Goal: Use online tool/utility: Utilize a website feature to perform a specific function

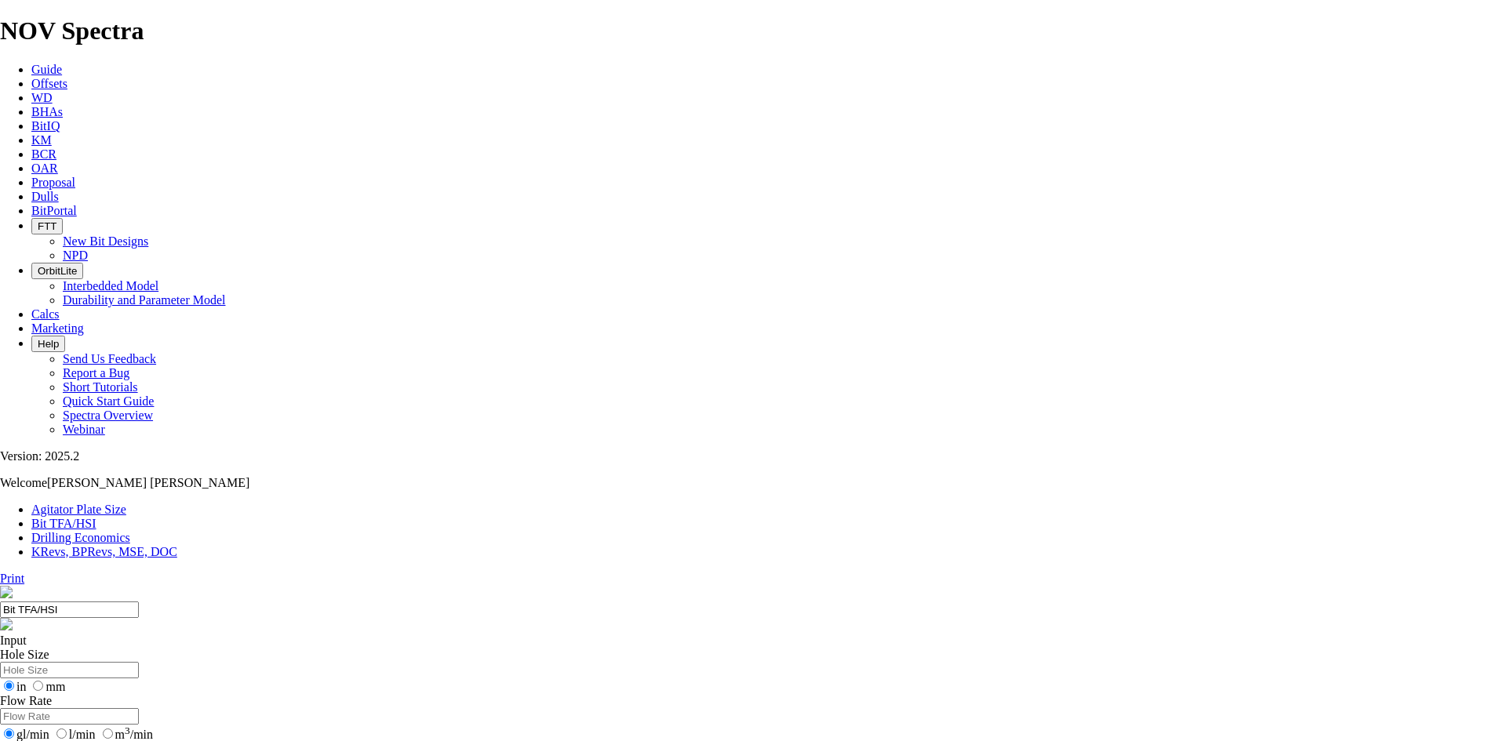
drag, startPoint x: 469, startPoint y: 241, endPoint x: 492, endPoint y: 240, distance: 22.8
click at [139, 662] on input "Hole Size" at bounding box center [69, 670] width 139 height 16
type input "16"
click at [139, 708] on input "Flow Rate" at bounding box center [69, 716] width 139 height 16
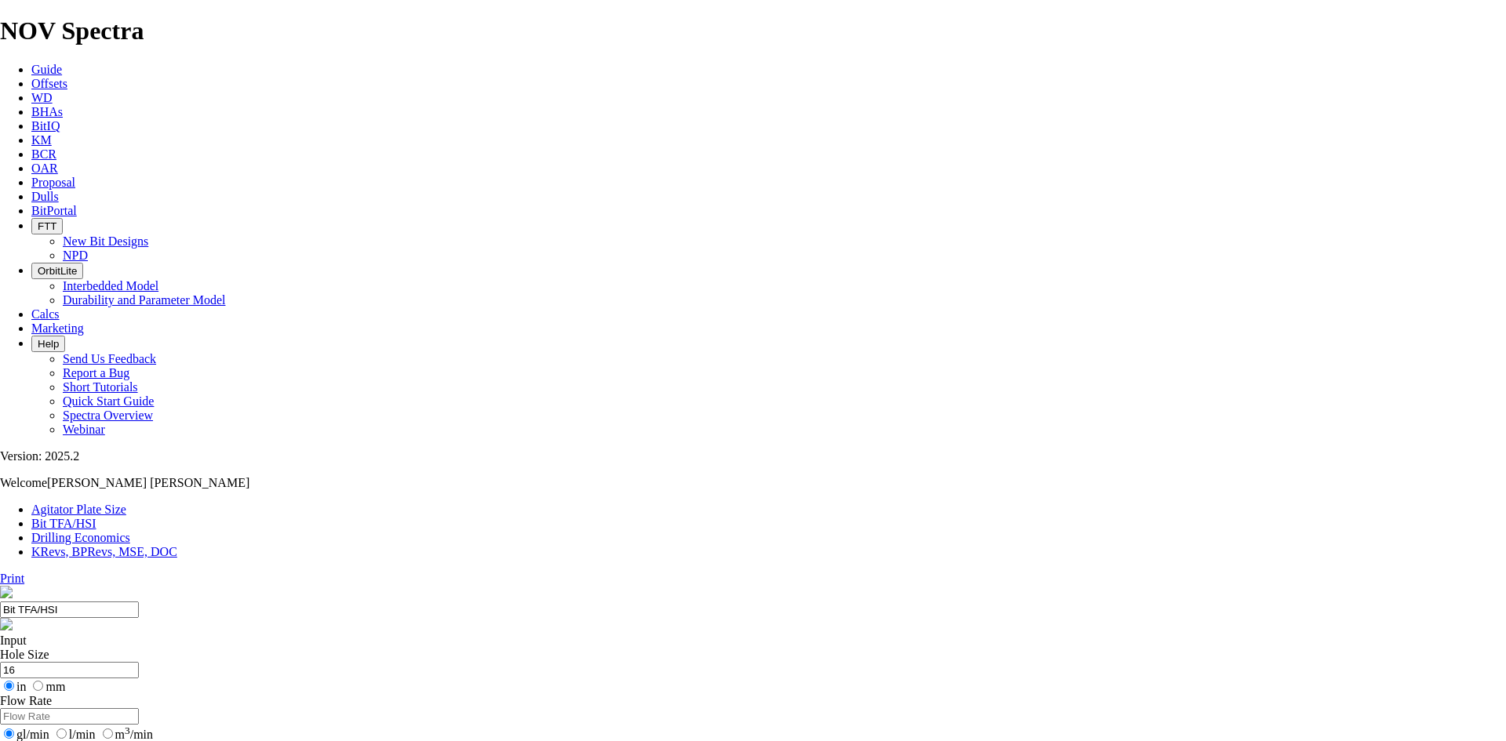
click at [139, 708] on input "Flow Rate" at bounding box center [69, 716] width 139 height 16
type input "1150"
type input "9.8"
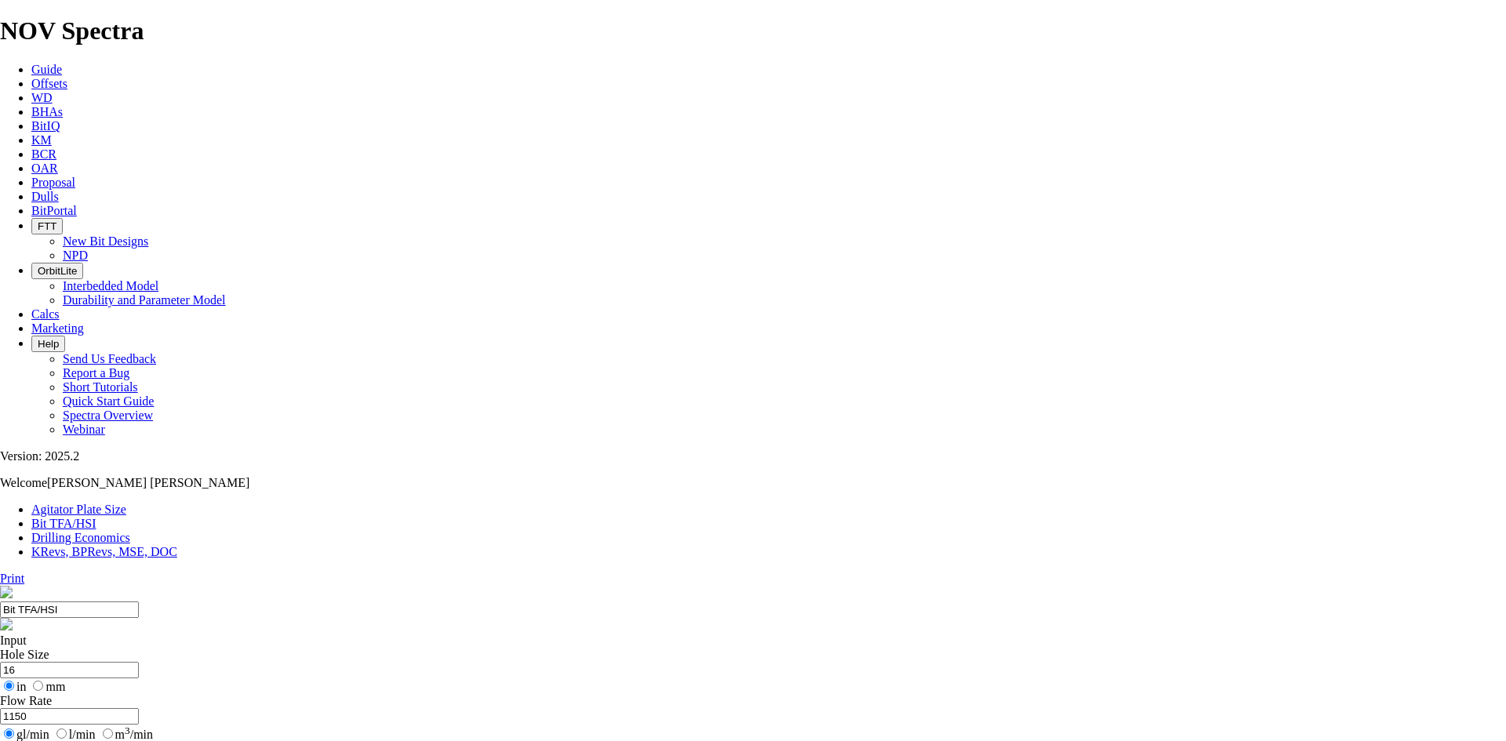
drag, startPoint x: 602, startPoint y: 419, endPoint x: 576, endPoint y: 417, distance: 26.7
type input "5"
select select "number:18"
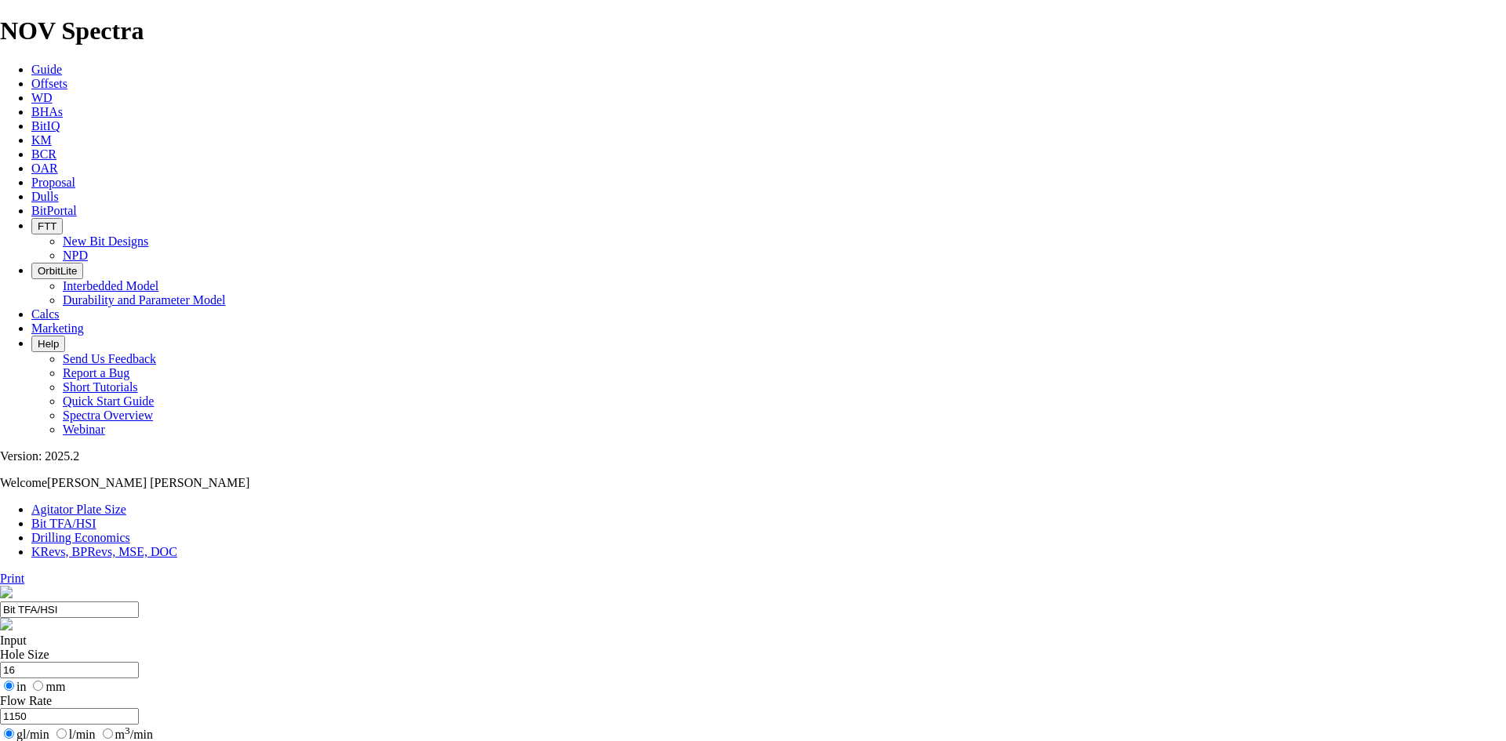
select select "number:18"
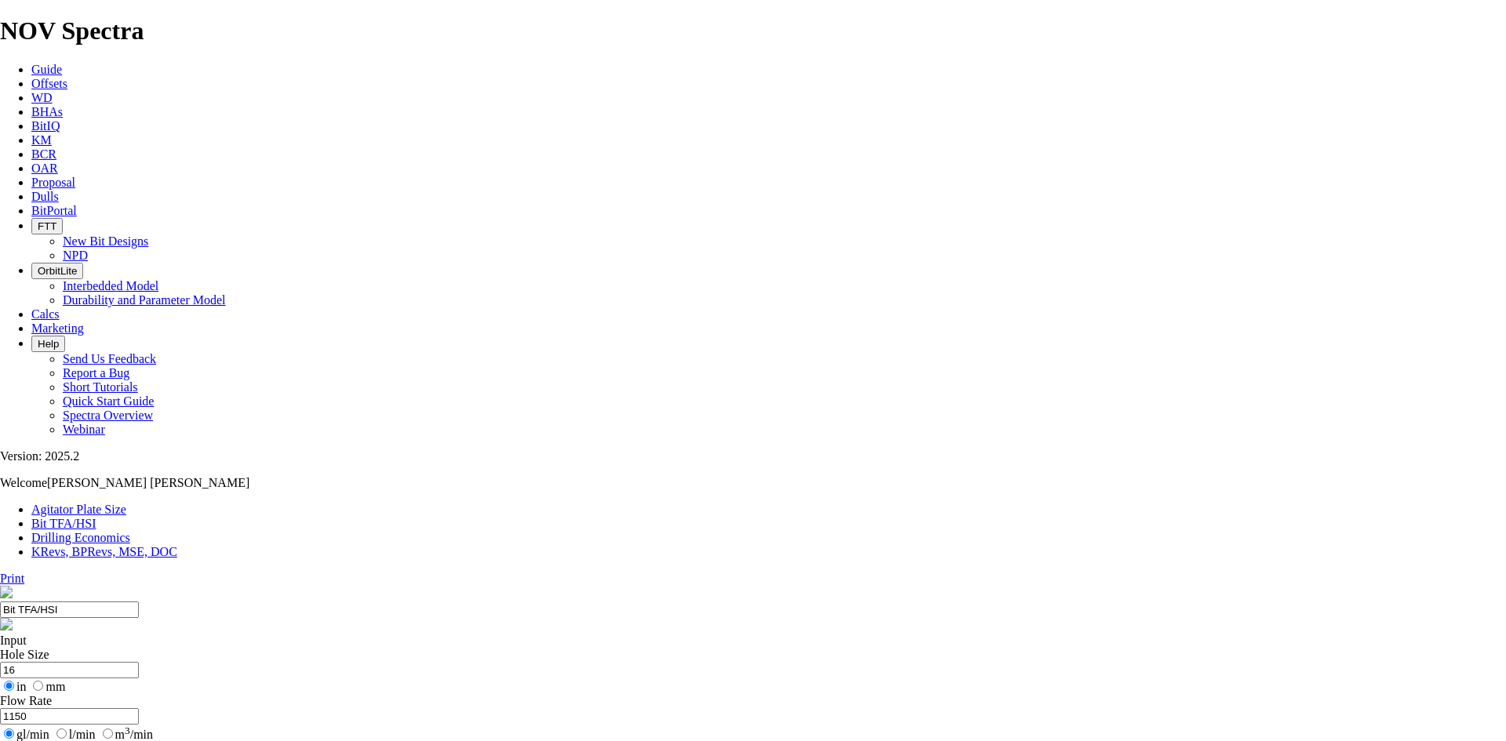
select select "number:16"
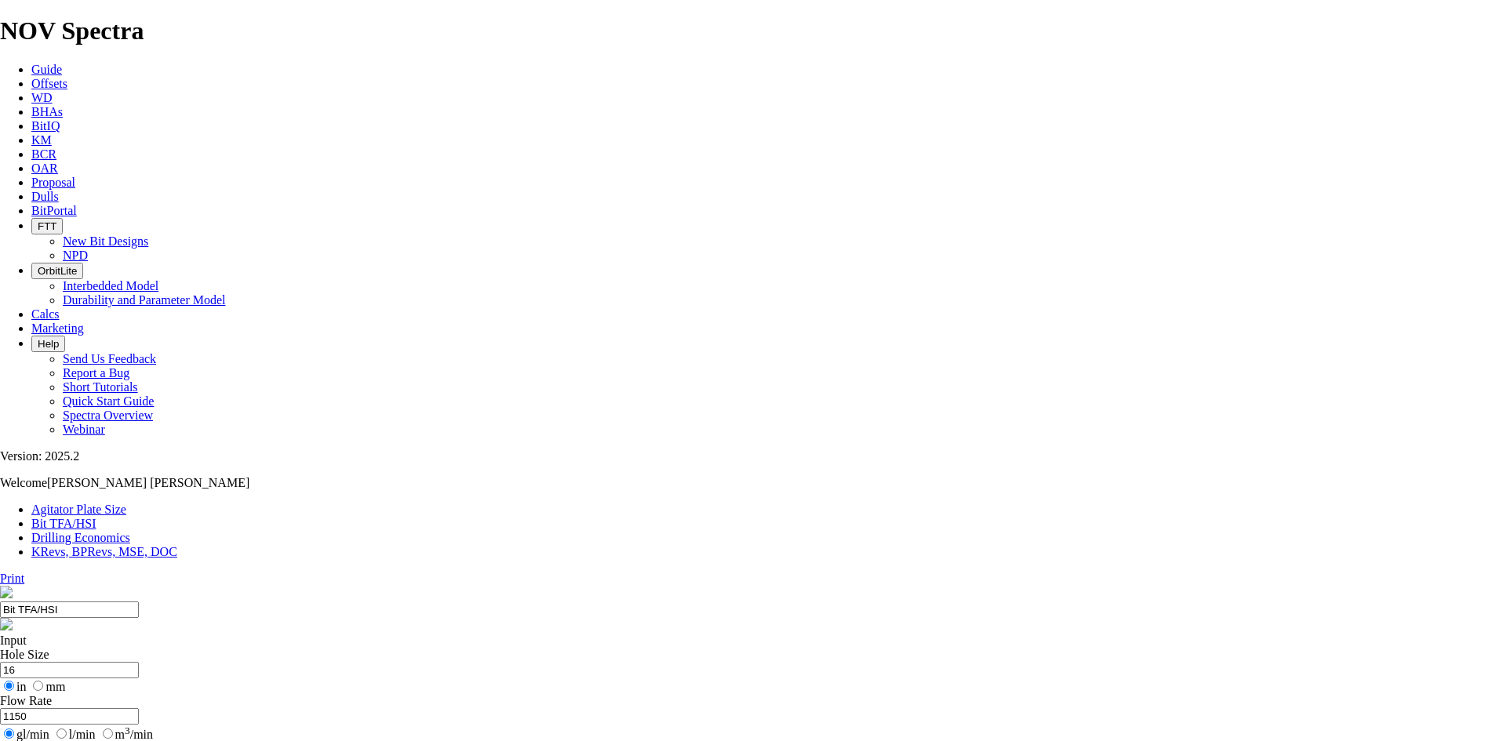
select select "number:16"
select select "number:18"
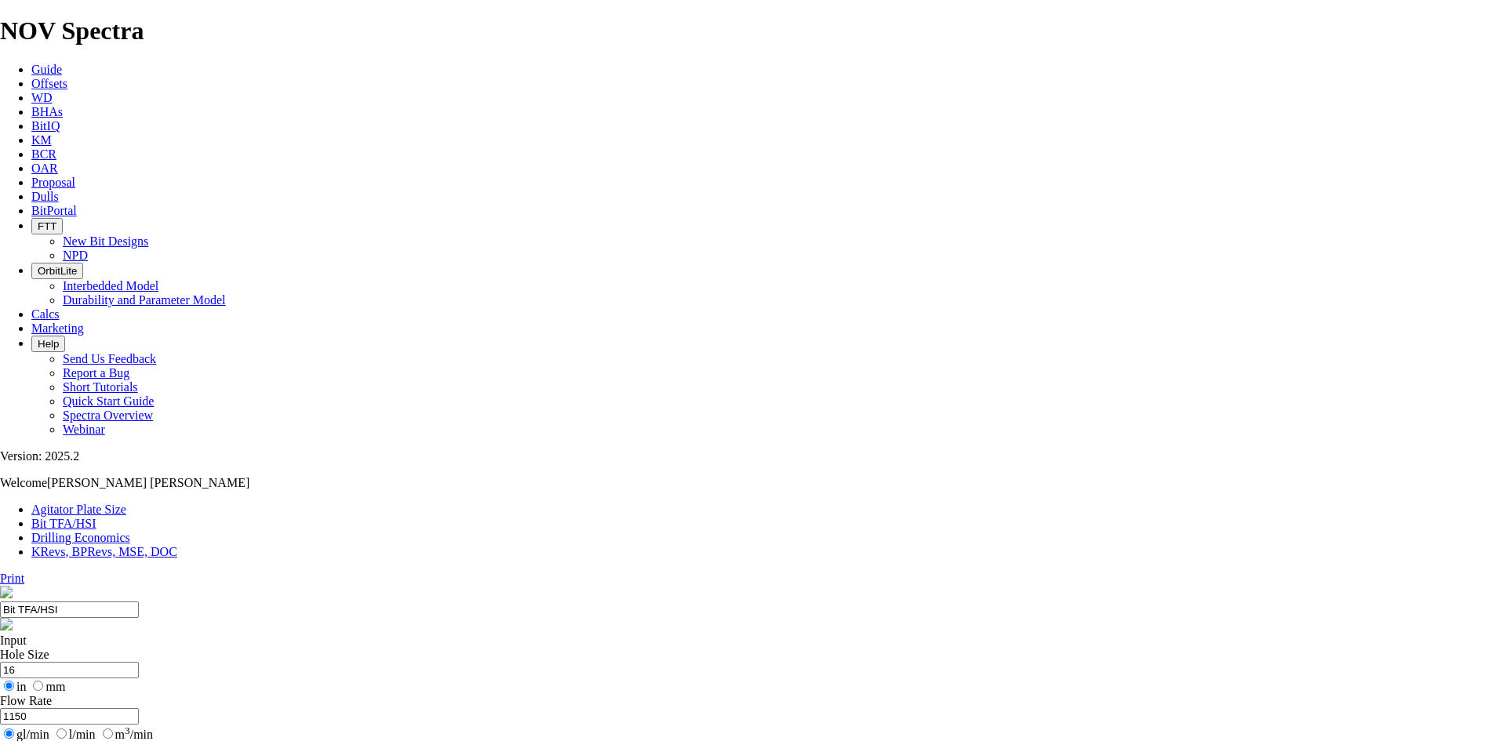
select select "number:18"
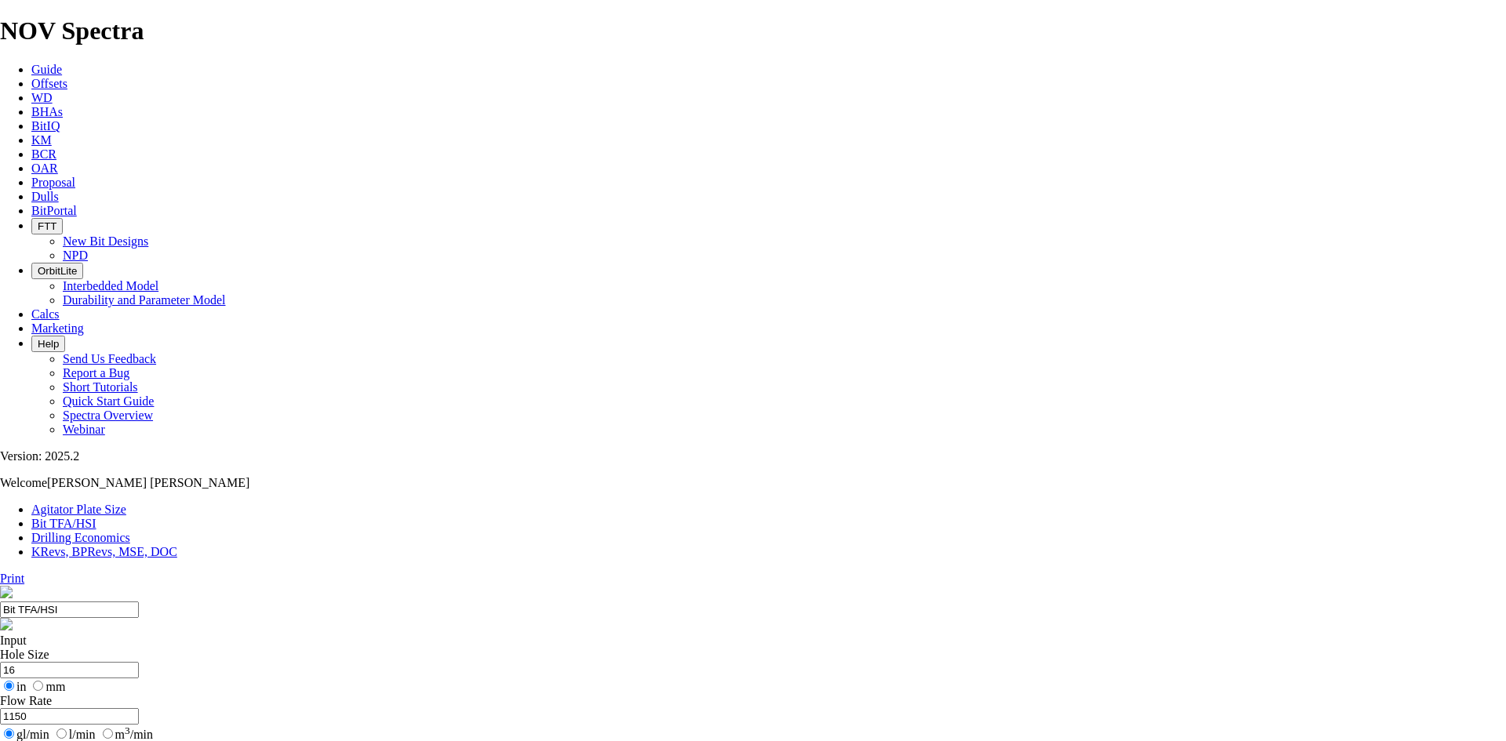
drag, startPoint x: 522, startPoint y: 357, endPoint x: 460, endPoint y: 357, distance: 61.2
type input "10.4"
drag, startPoint x: 536, startPoint y: 234, endPoint x: 314, endPoint y: 234, distance: 221.9
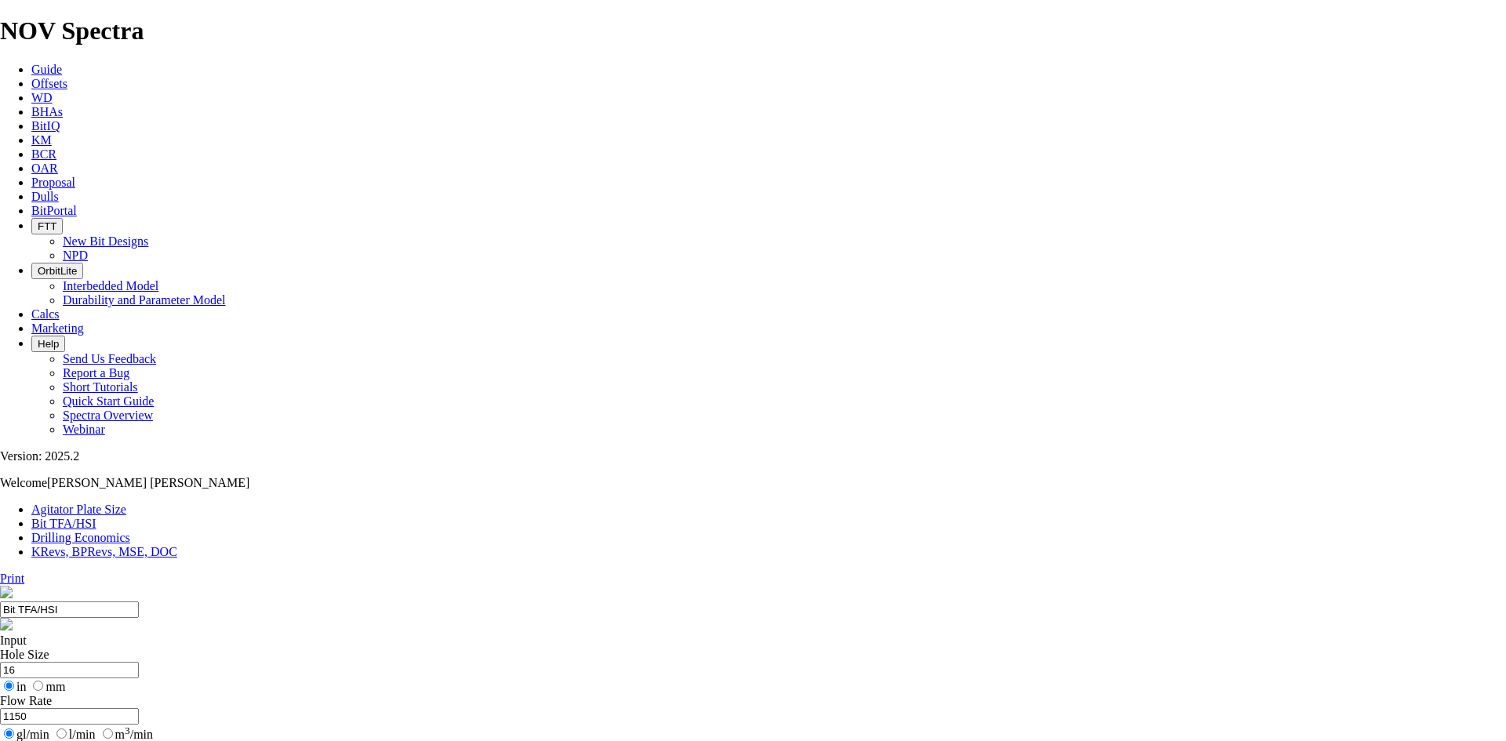
type input "12.25"
select select "number:18"
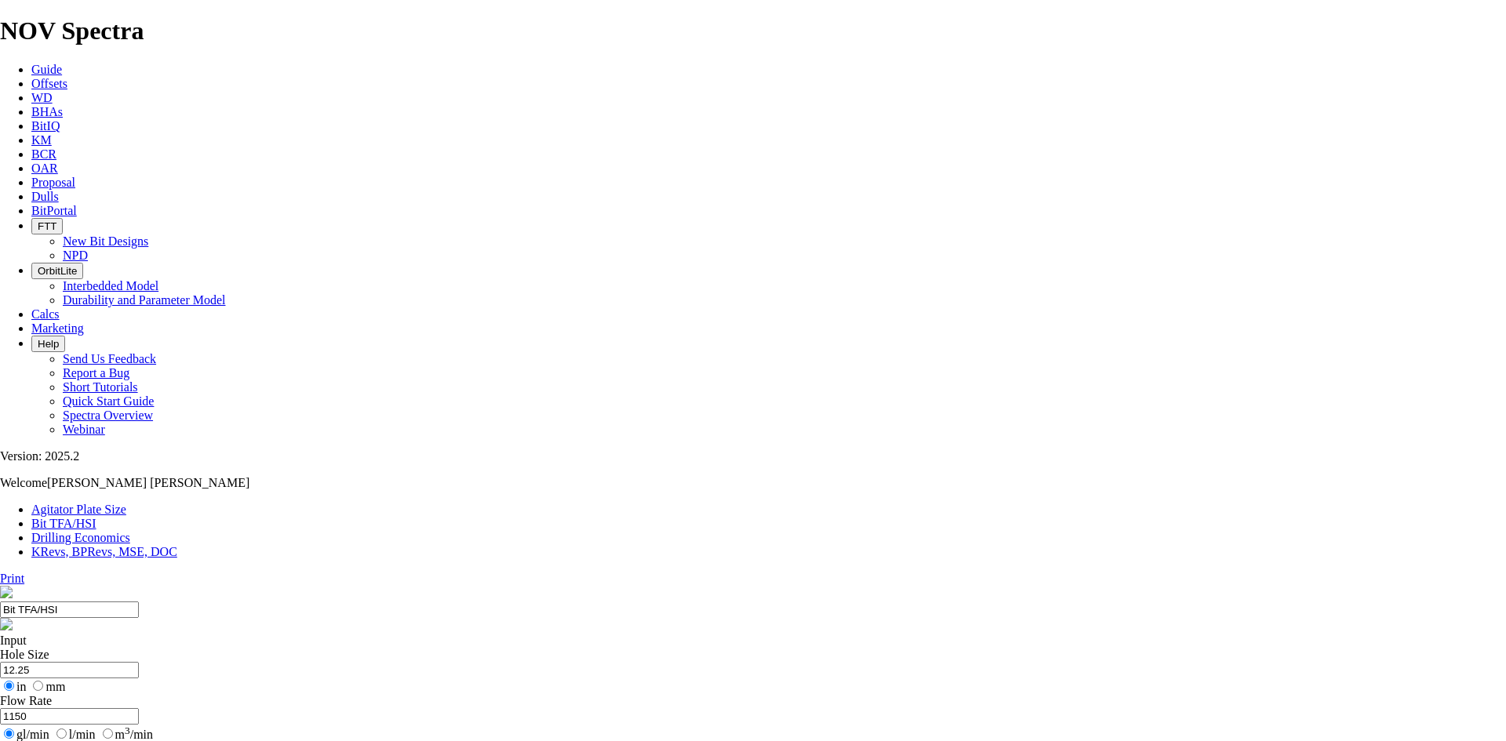
select select "number:18"
select select "number:16"
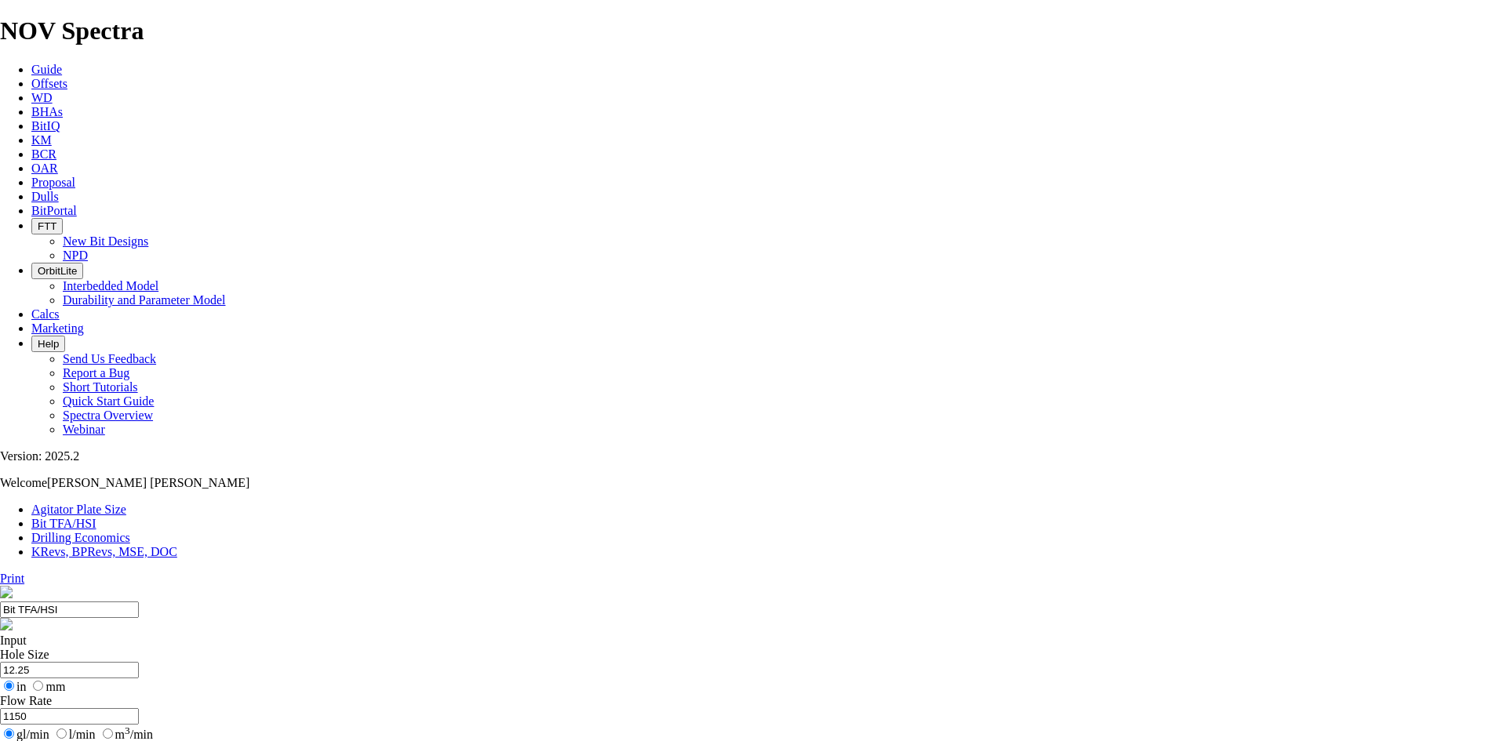
select select "number:16"
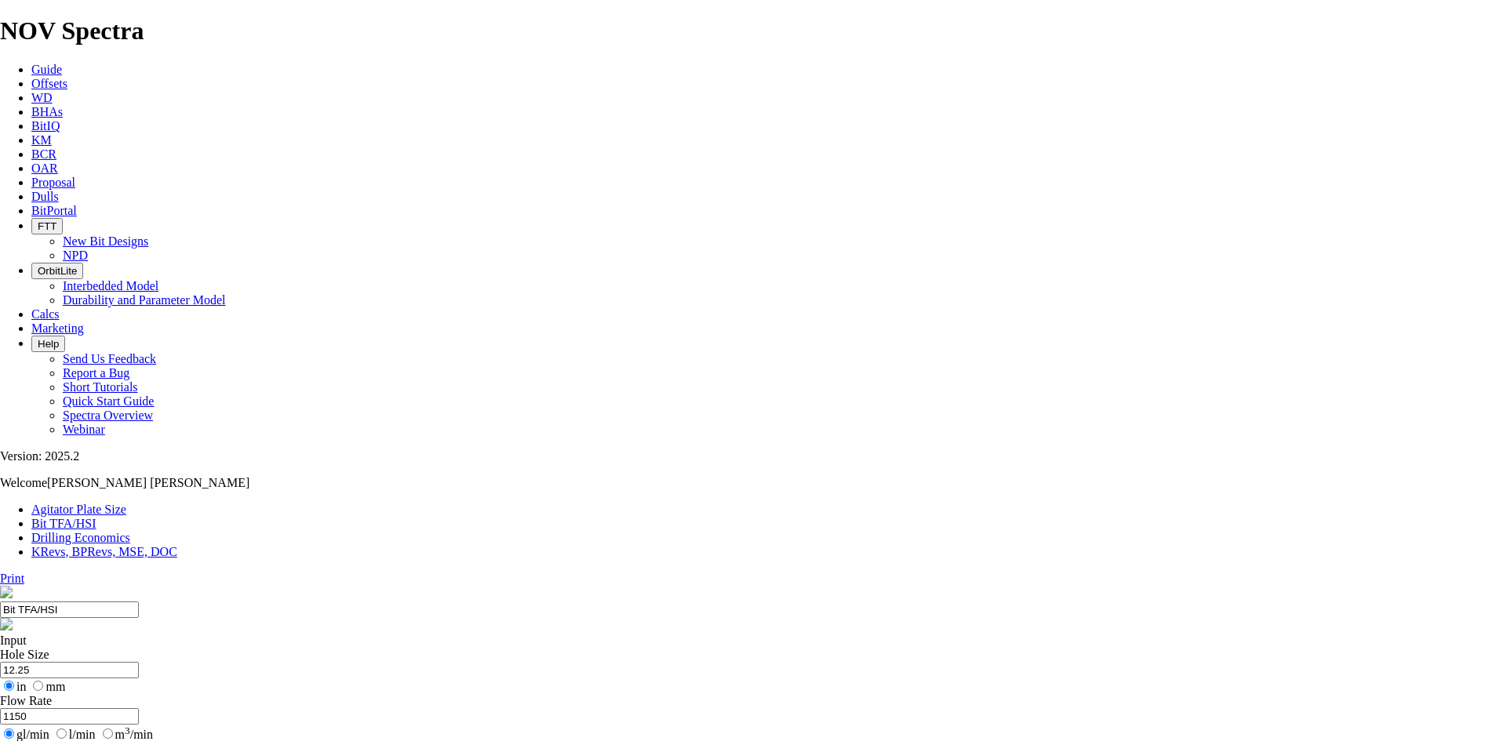
drag, startPoint x: 565, startPoint y: 243, endPoint x: 473, endPoint y: 239, distance: 92.6
click at [139, 662] on input "12.25" at bounding box center [69, 670] width 139 height 16
type input "8.5"
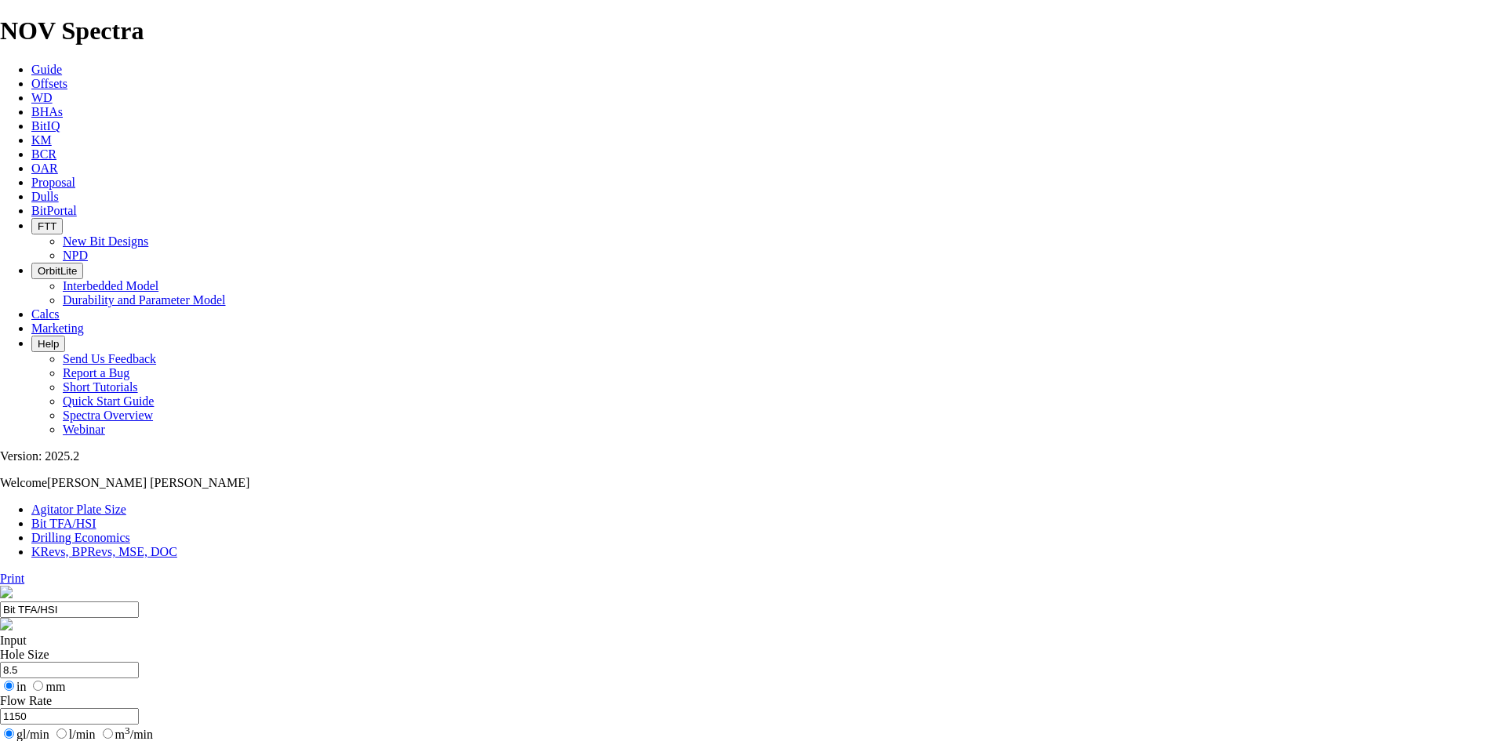
drag, startPoint x: 527, startPoint y: 356, endPoint x: 469, endPoint y: 358, distance: 58.1
type input "400"
type input "6"
select select "number:0"
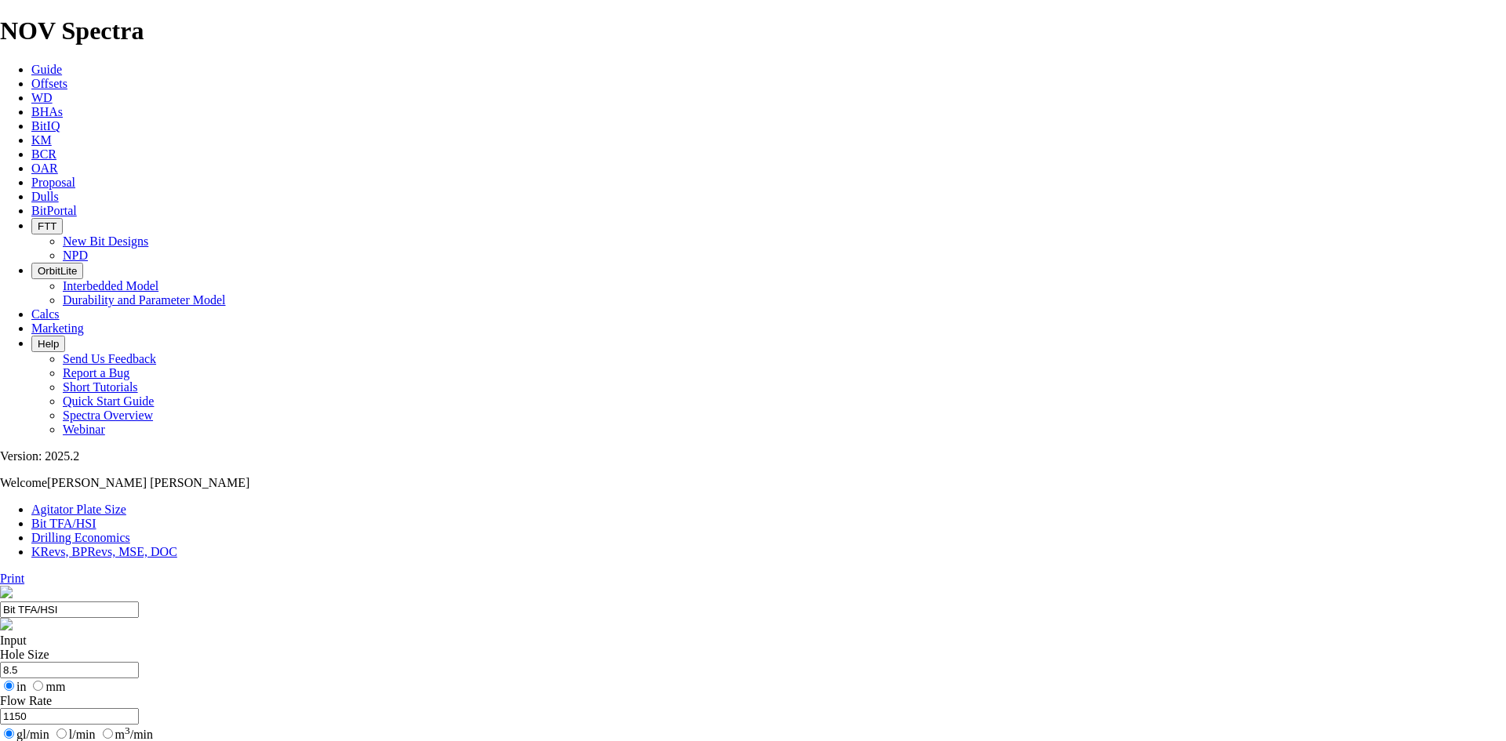
select select "number:0"
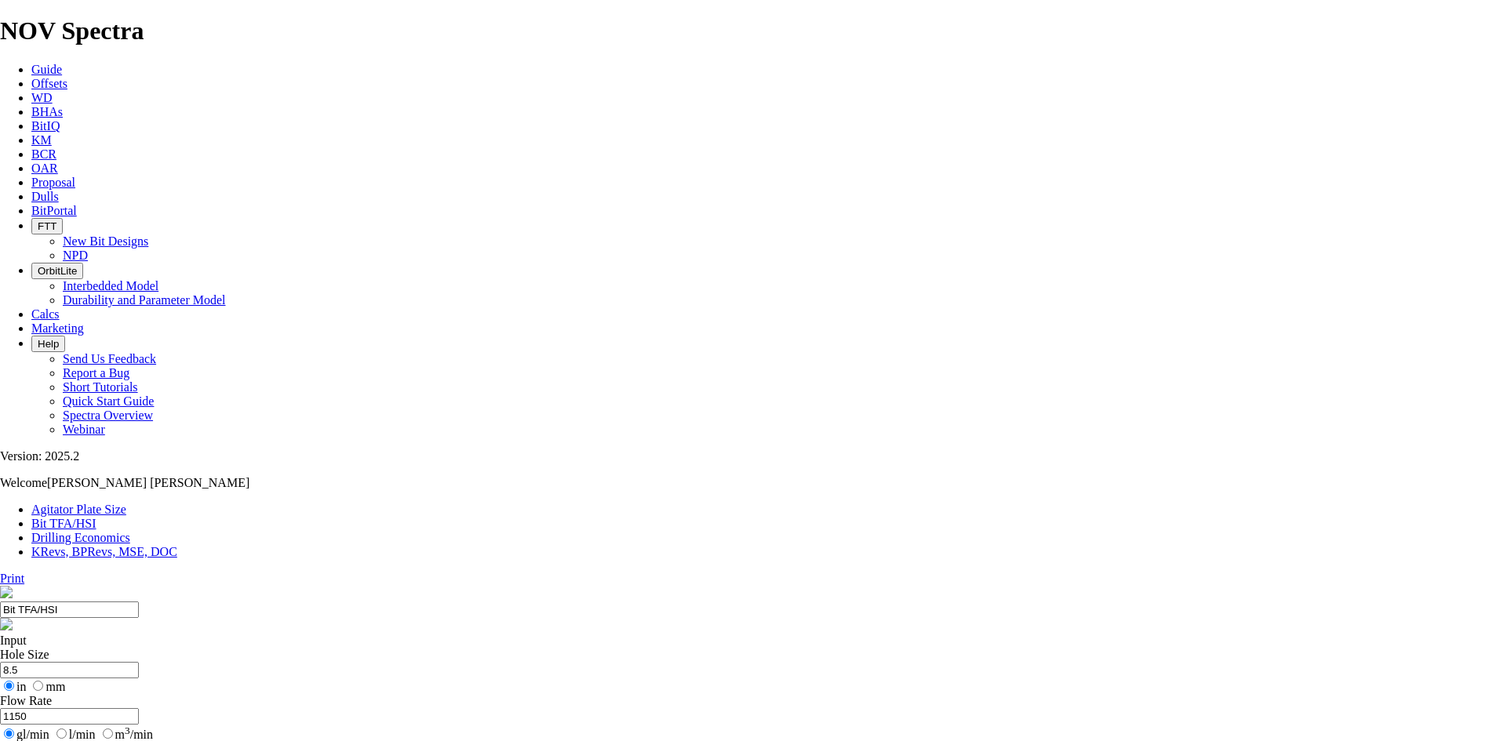
drag, startPoint x: 565, startPoint y: 413, endPoint x: 580, endPoint y: 413, distance: 14.9
type input "6"
select select "number:12"
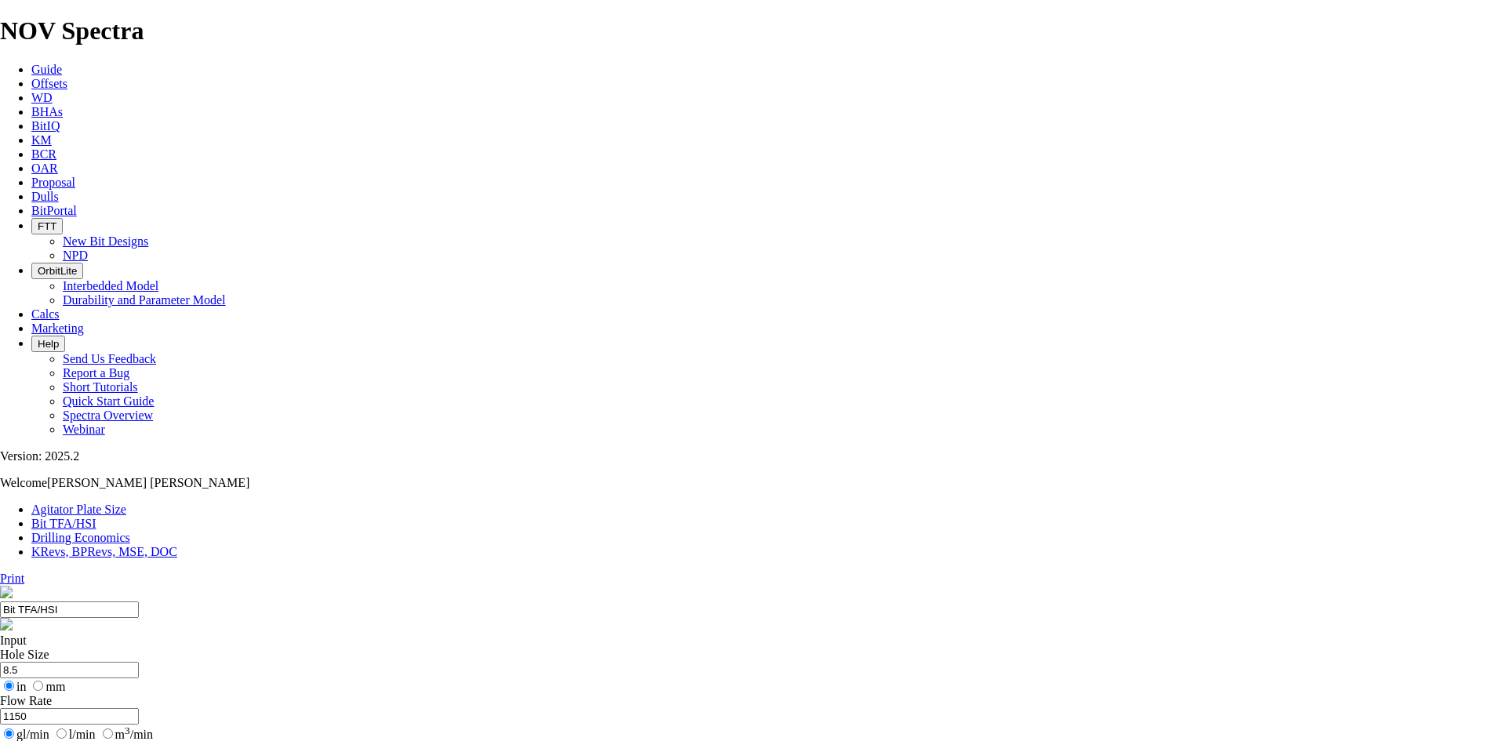
select select "number:12"
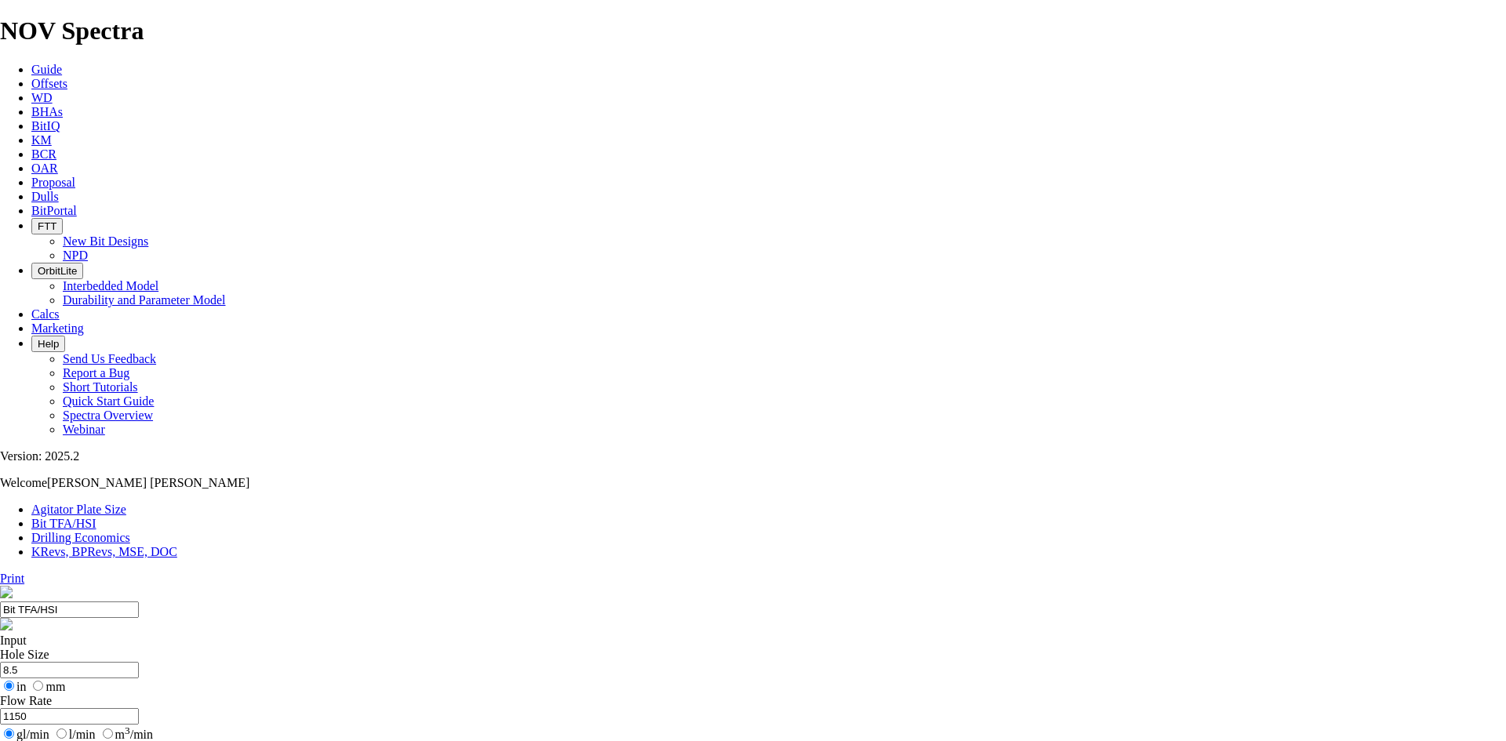
select select "number:12"
drag, startPoint x: 512, startPoint y: 347, endPoint x: 476, endPoint y: 347, distance: 36.1
drag, startPoint x: 520, startPoint y: 297, endPoint x: 471, endPoint y: 294, distance: 48.7
click at [139, 708] on input "1150" at bounding box center [69, 716] width 139 height 16
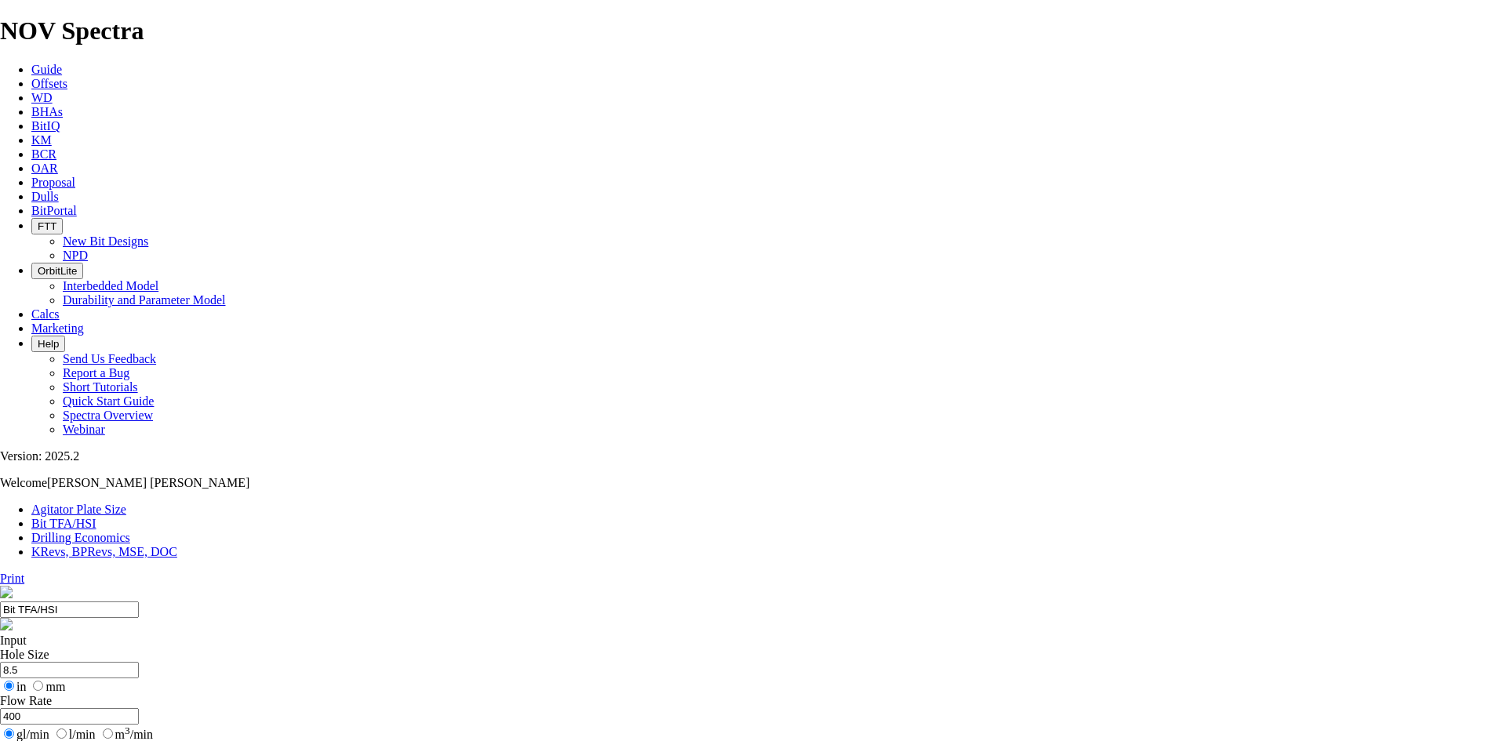
type input "400"
drag, startPoint x: 506, startPoint y: 356, endPoint x: 438, endPoint y: 356, distance: 68.2
type input "9.4"
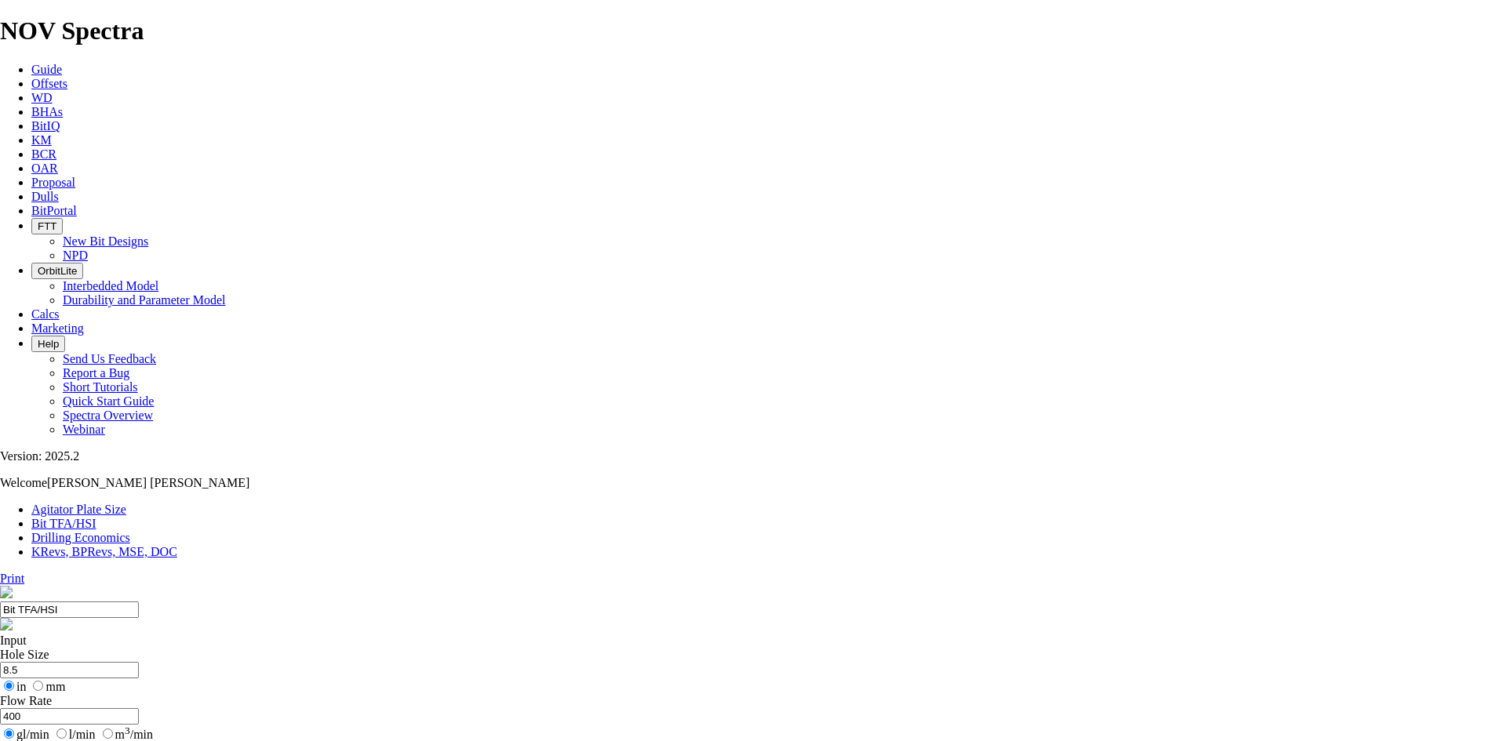
select select "number:13"
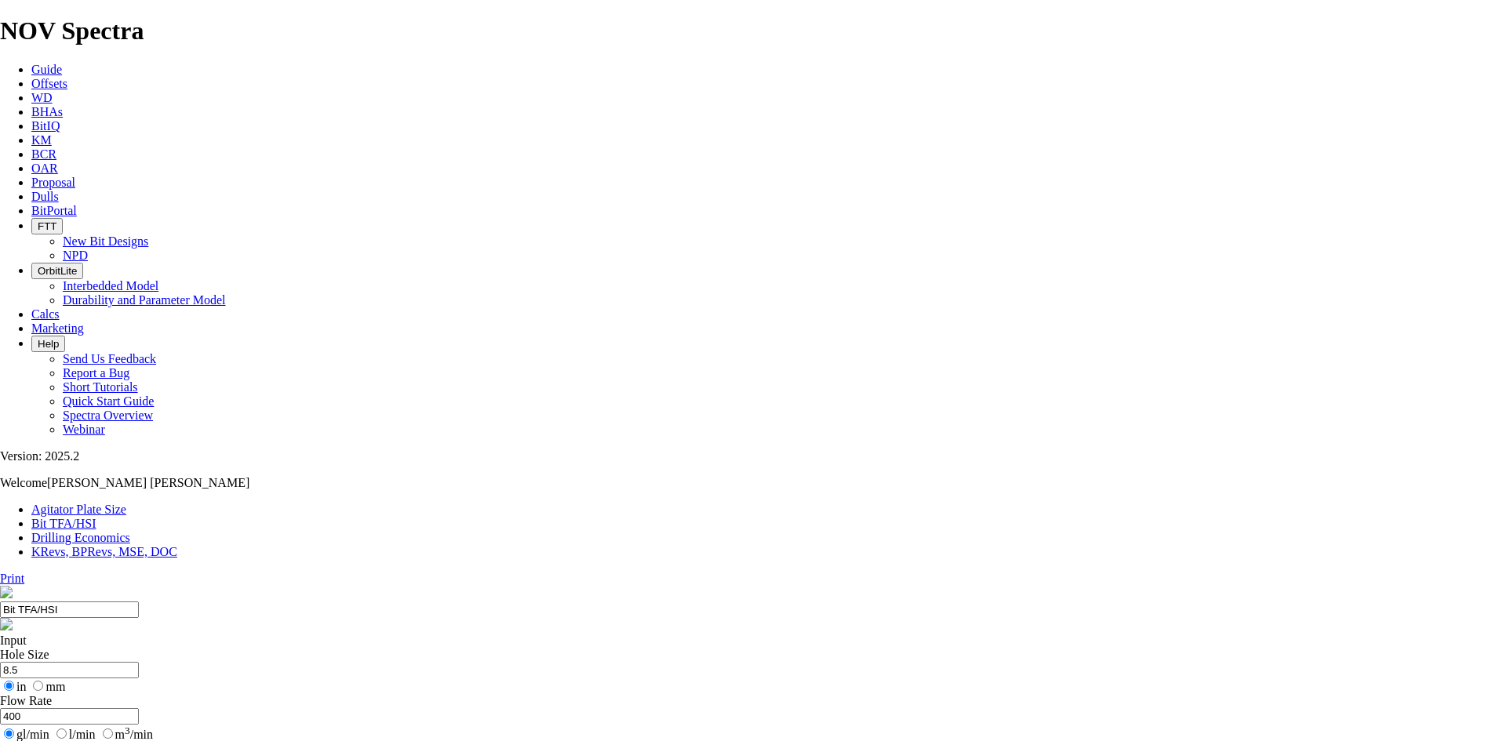
select select "number:13"
